Goal: Find specific page/section: Find specific page/section

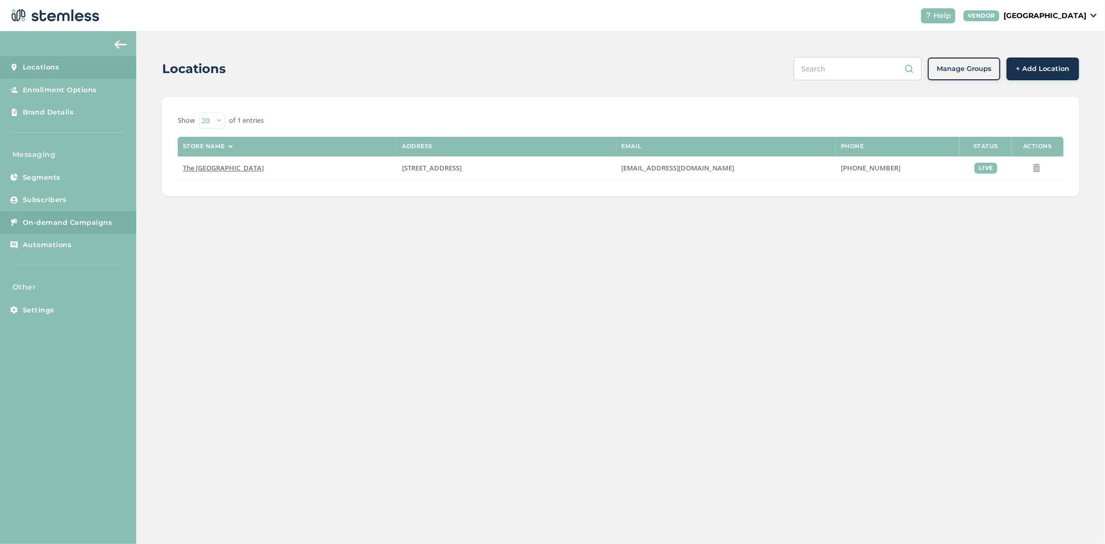
click at [53, 227] on span "On-demand Campaigns" at bounding box center [68, 223] width 90 height 10
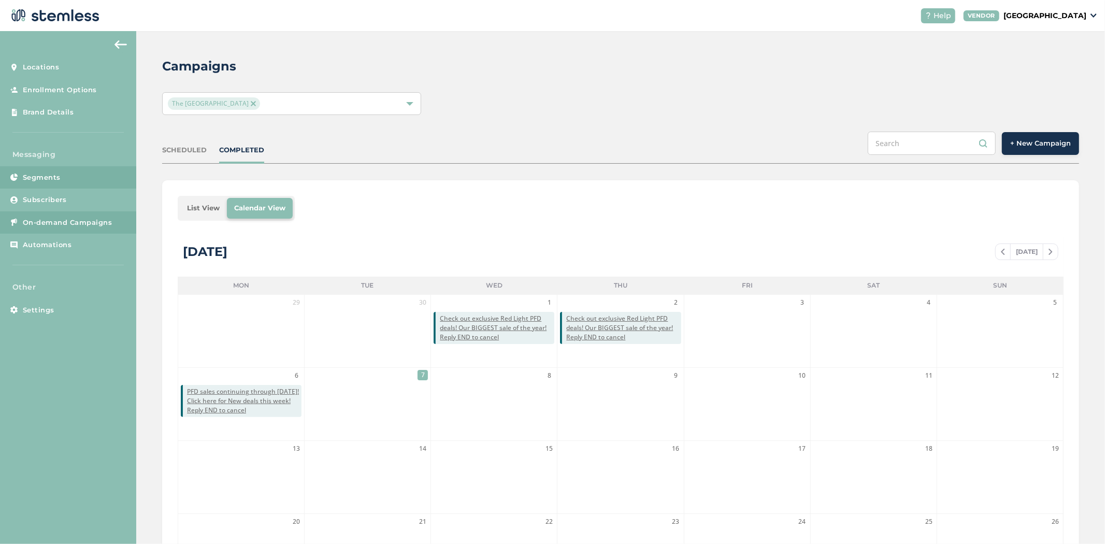
click at [49, 186] on link "Segments" at bounding box center [68, 177] width 136 height 23
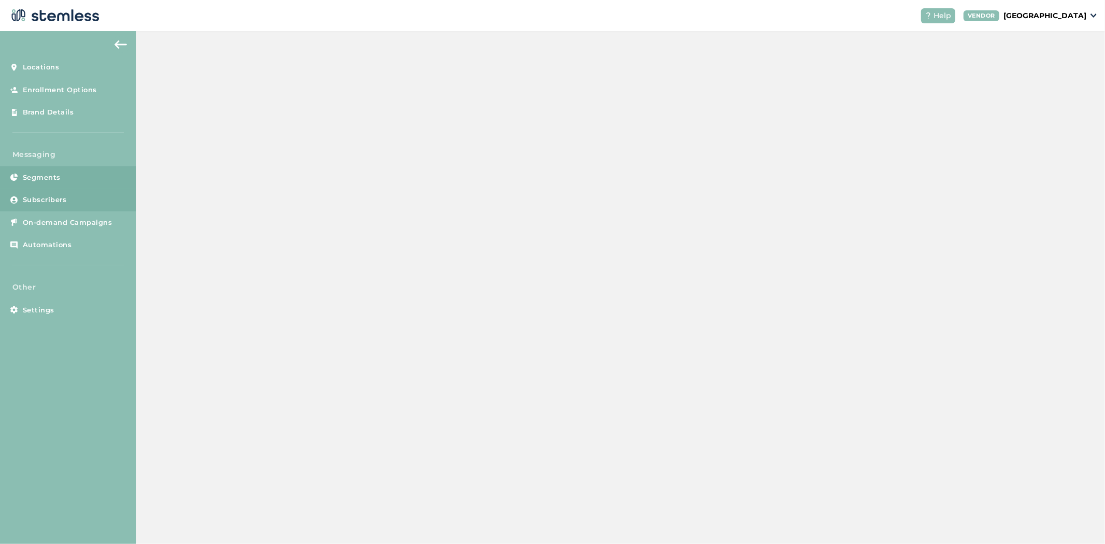
click at [46, 199] on span "Subscribers" at bounding box center [45, 200] width 44 height 10
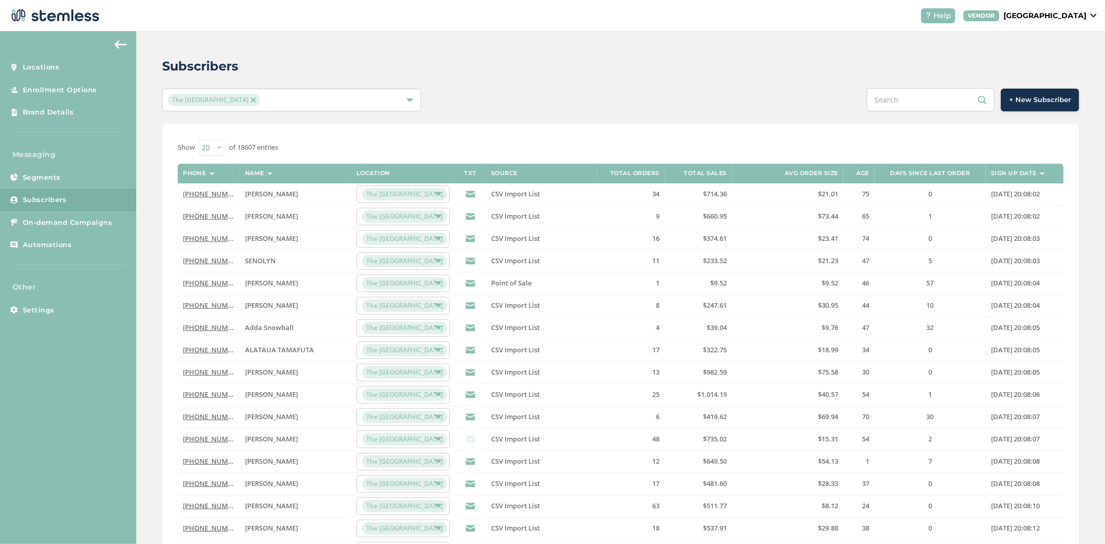
click at [904, 106] on input "text" at bounding box center [931, 99] width 128 height 23
type input "[PERSON_NAME]"
